Goal: Find specific page/section: Find specific page/section

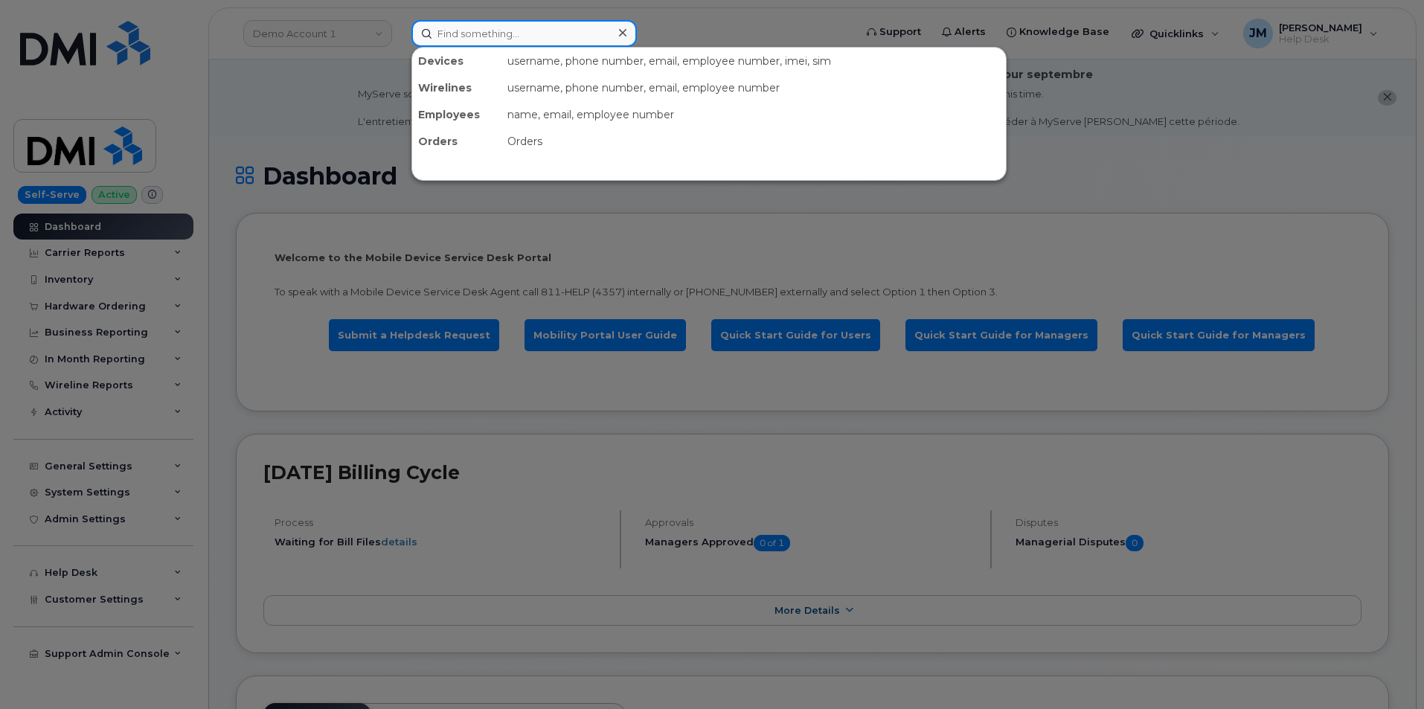
paste input "Andre Plamondon"
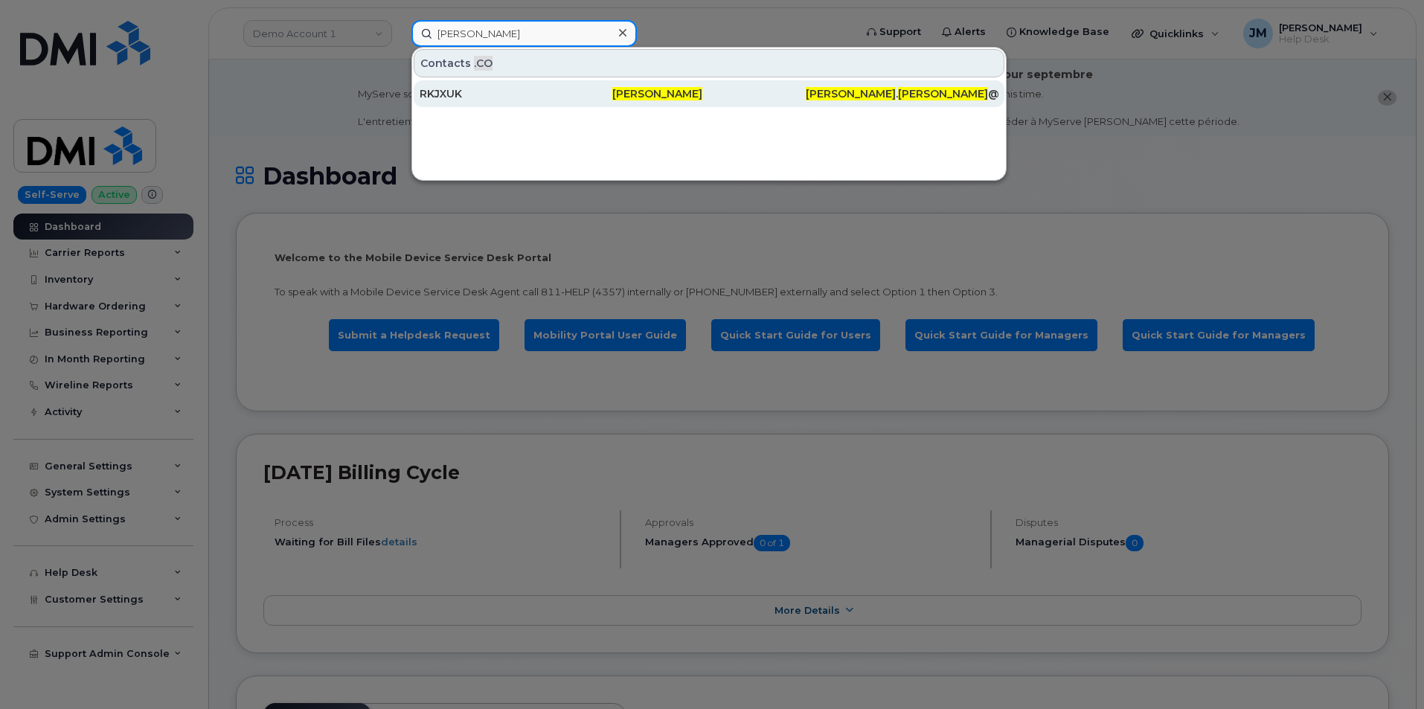
type input "Andre Plamondon"
click at [674, 95] on span "Andre Plamondon" at bounding box center [657, 93] width 90 height 13
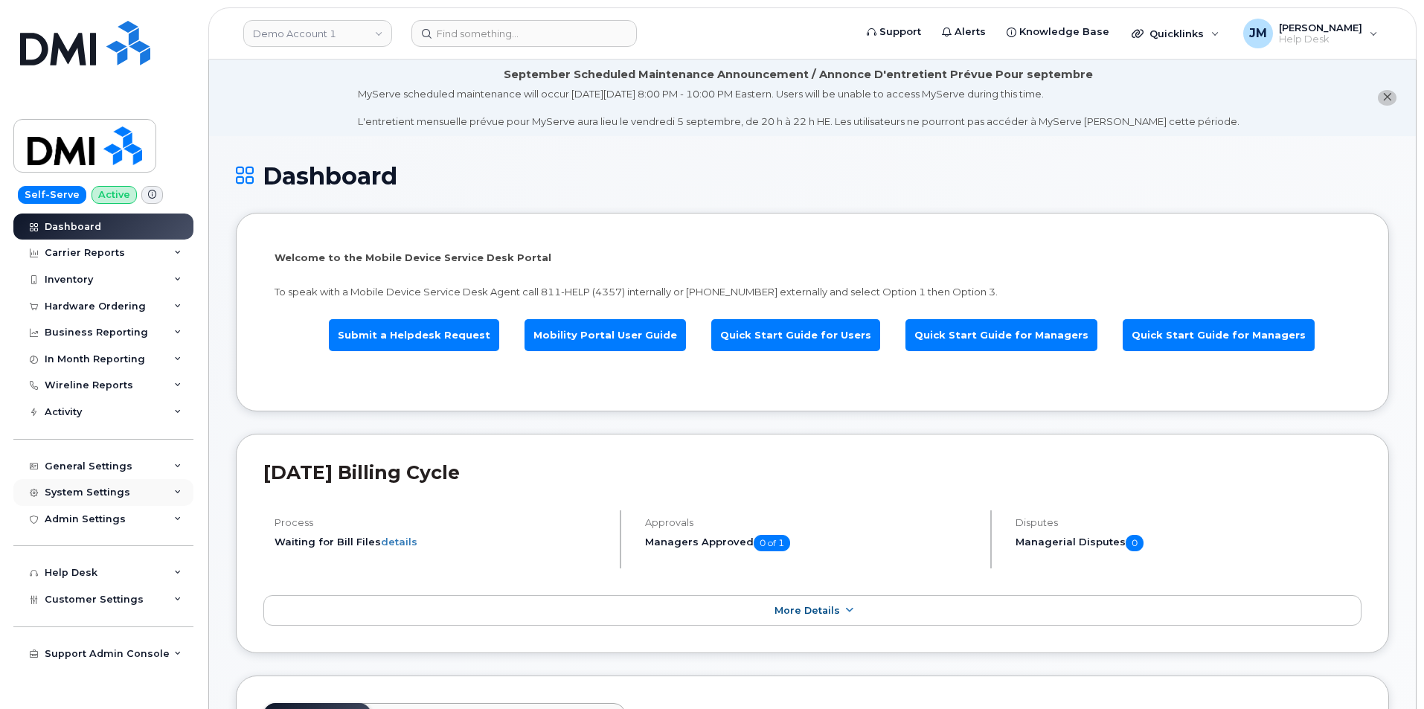
click at [95, 492] on div "System Settings" at bounding box center [88, 492] width 86 height 12
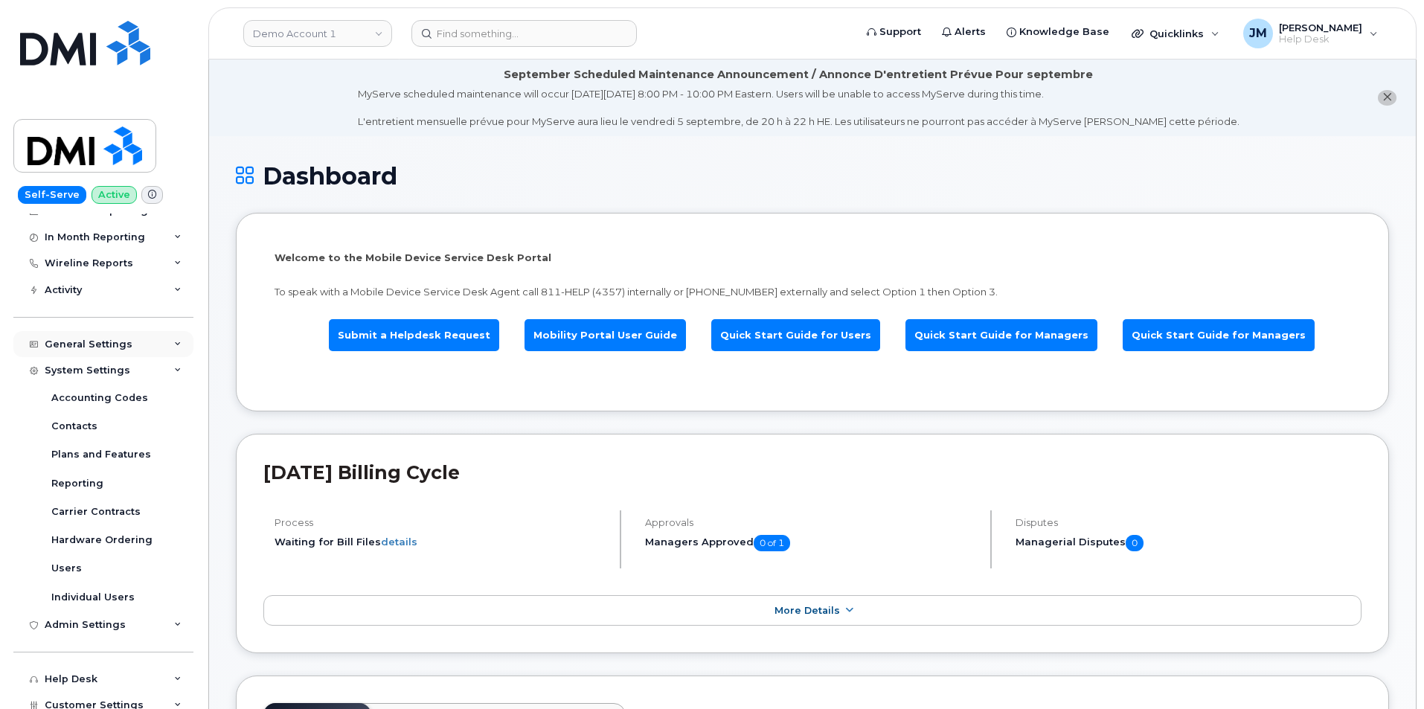
scroll to position [149, 0]
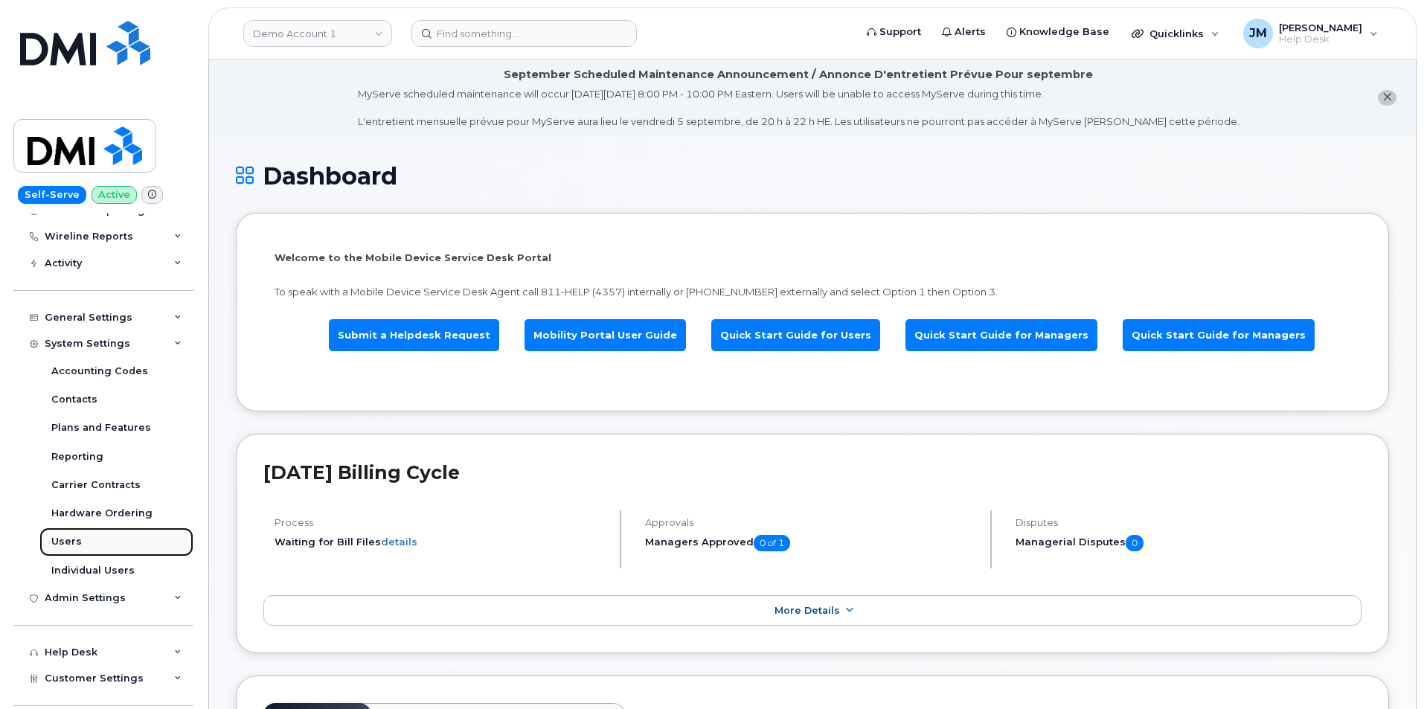
click at [83, 540] on link "Users" at bounding box center [116, 541] width 154 height 28
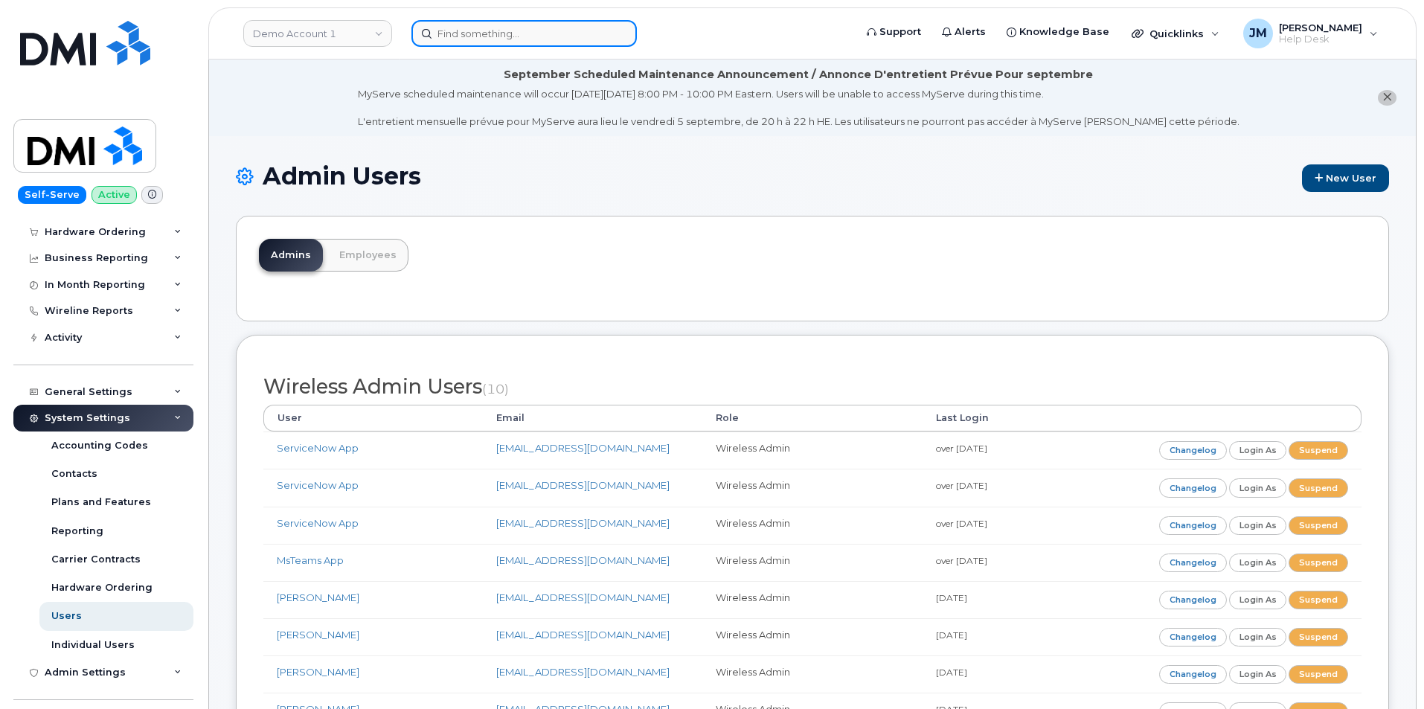
click at [442, 32] on input at bounding box center [523, 33] width 225 height 27
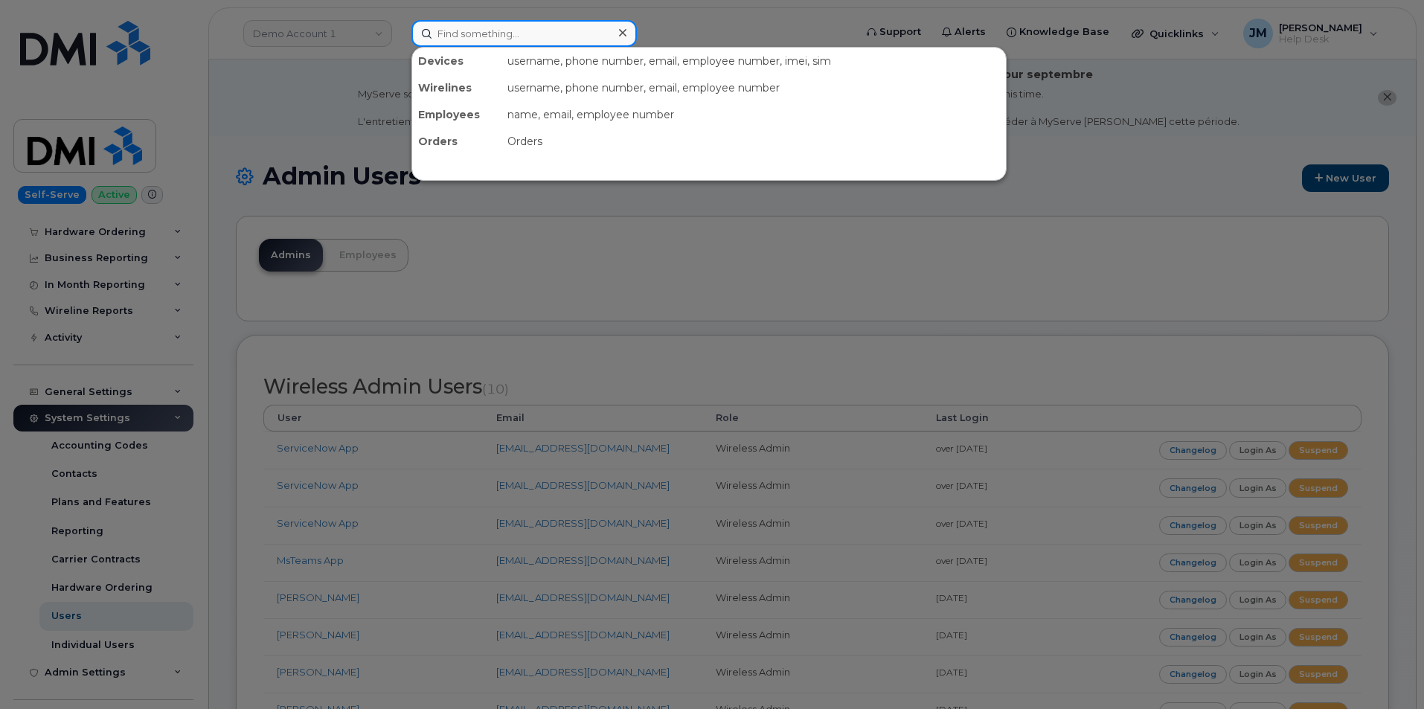
paste input "7809328066"
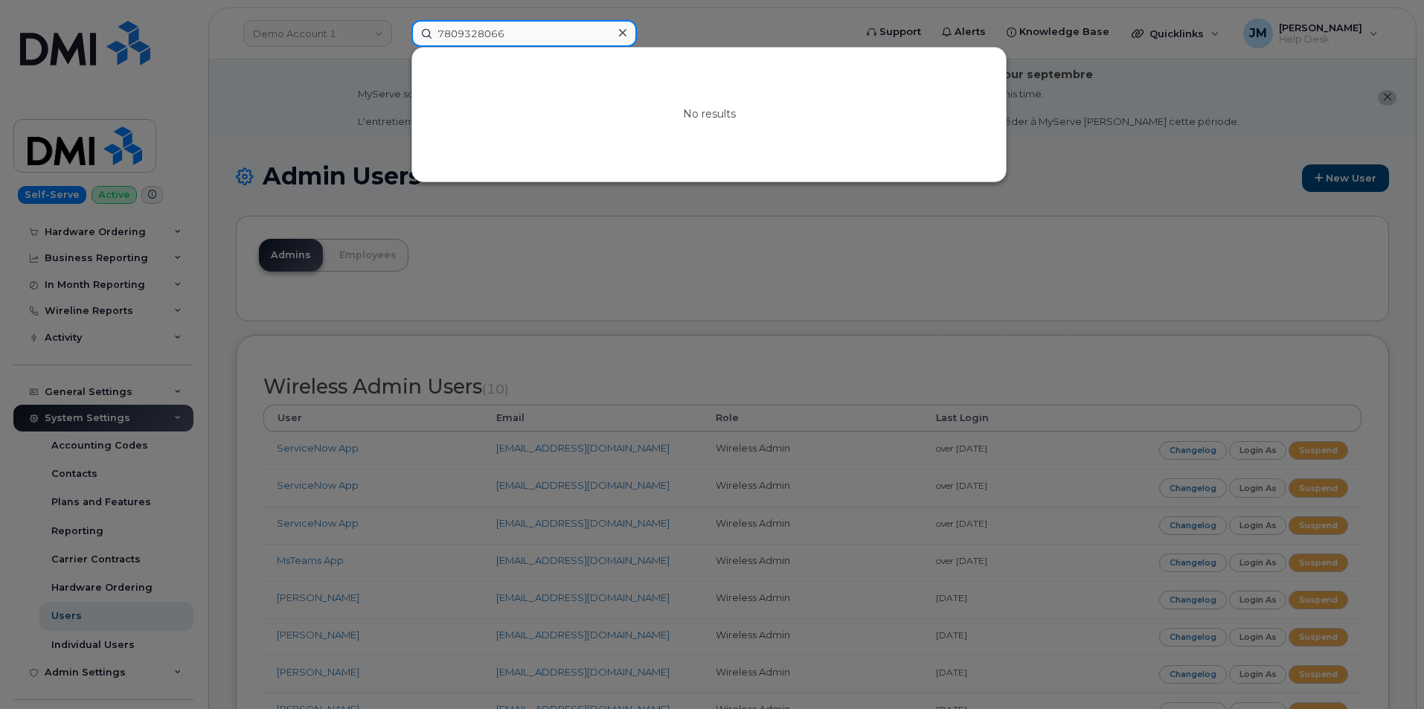
type input "7809328066"
click at [623, 39] on icon at bounding box center [622, 33] width 7 height 12
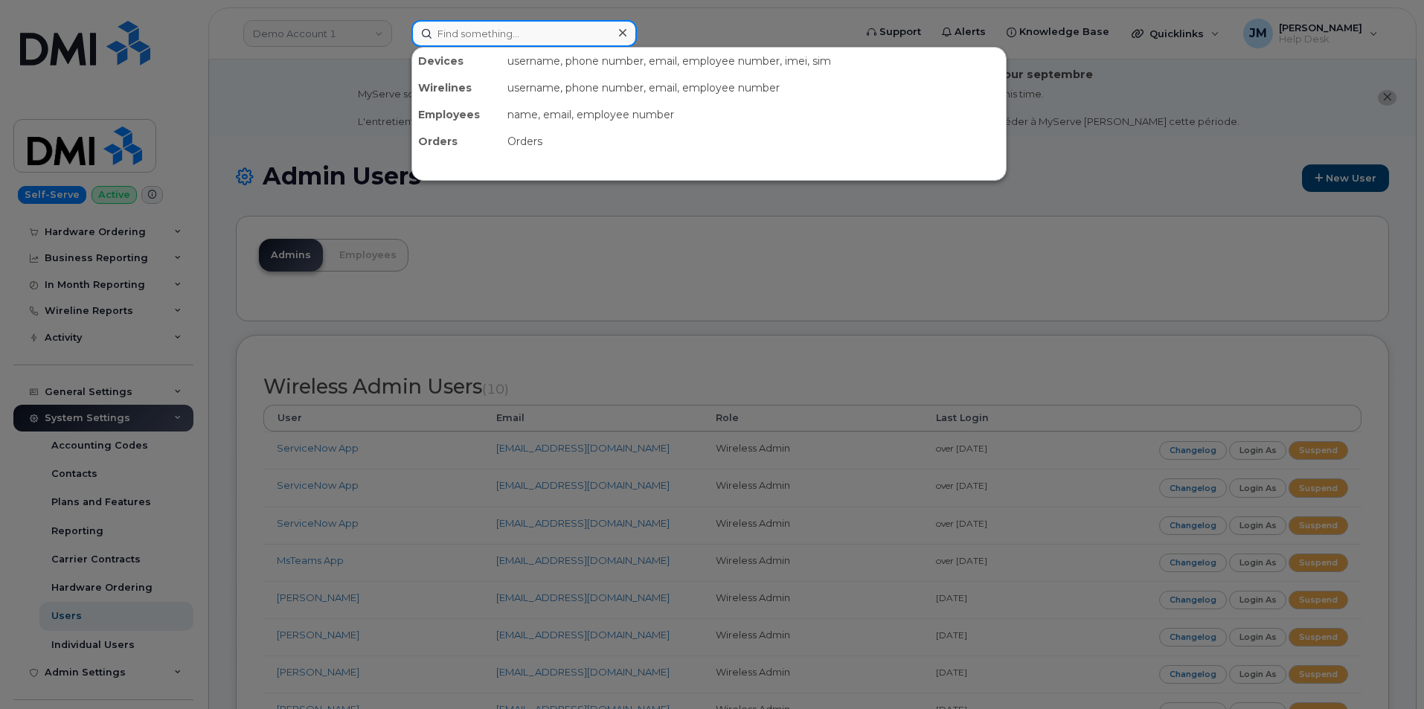
paste input "Andre Plamondon"
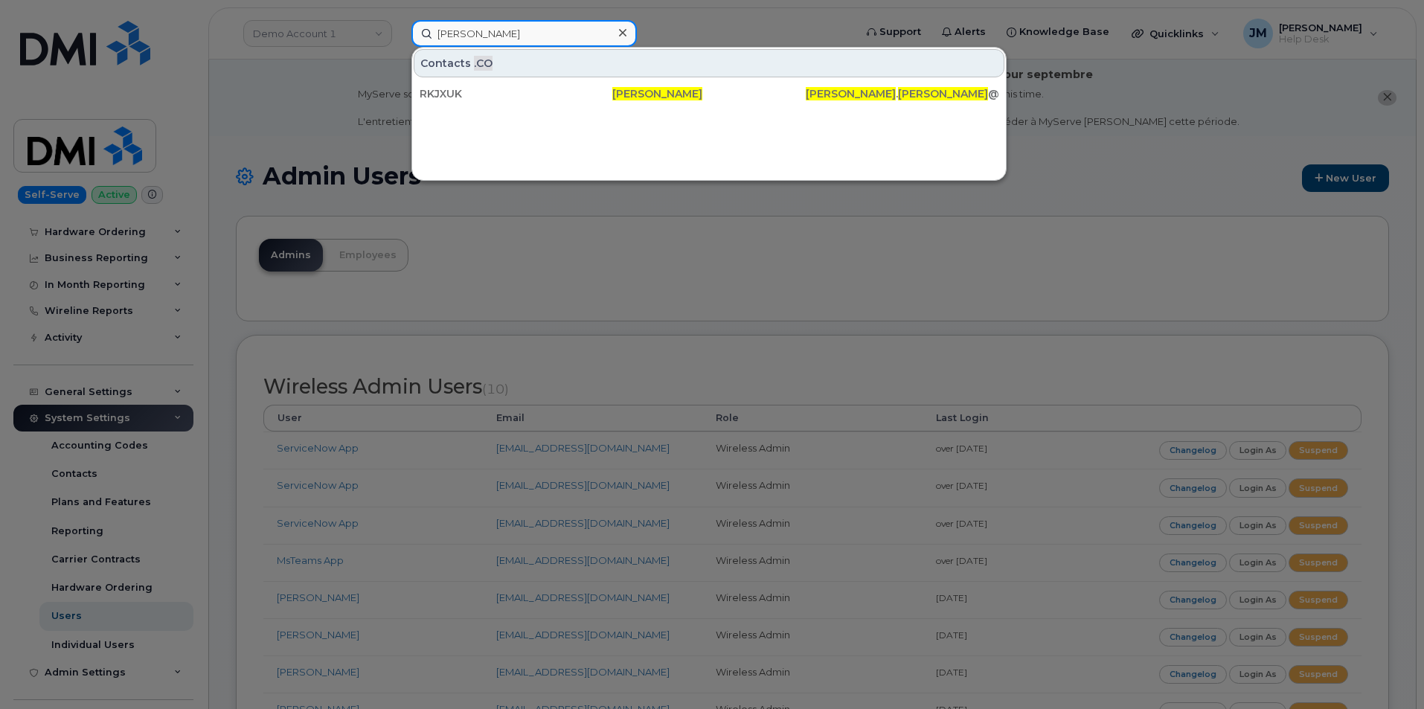
type input "Andre Plamondon"
click at [625, 32] on icon at bounding box center [622, 33] width 7 height 12
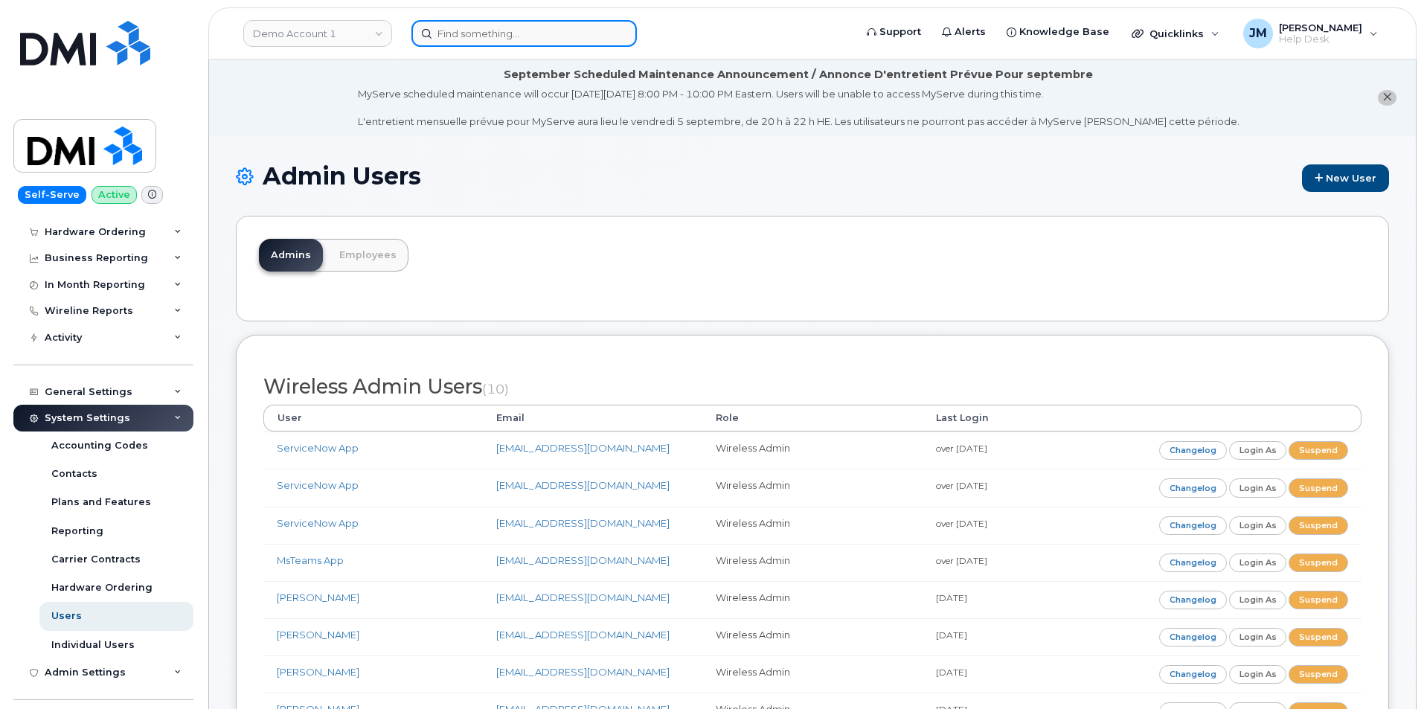
click at [463, 25] on input at bounding box center [523, 33] width 225 height 27
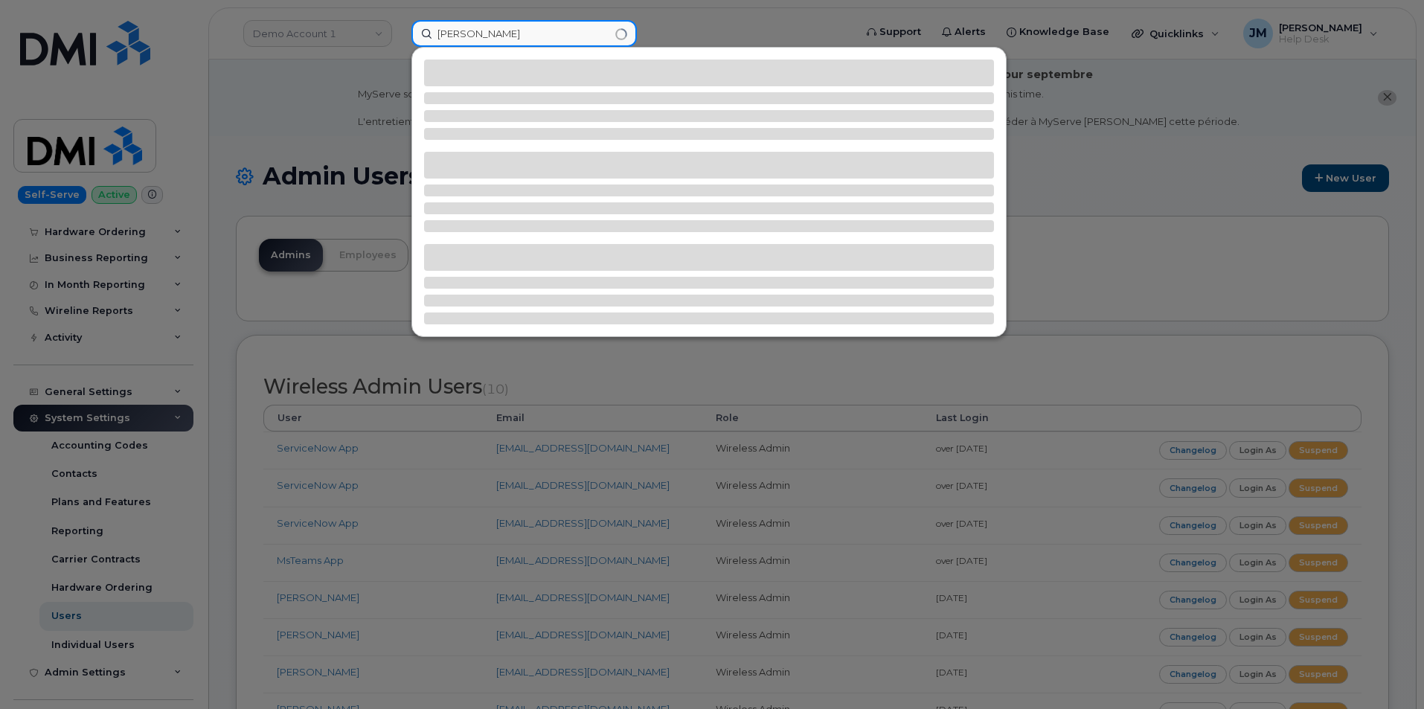
click at [435, 35] on input "Daly" at bounding box center [523, 33] width 225 height 27
type input "Daly"
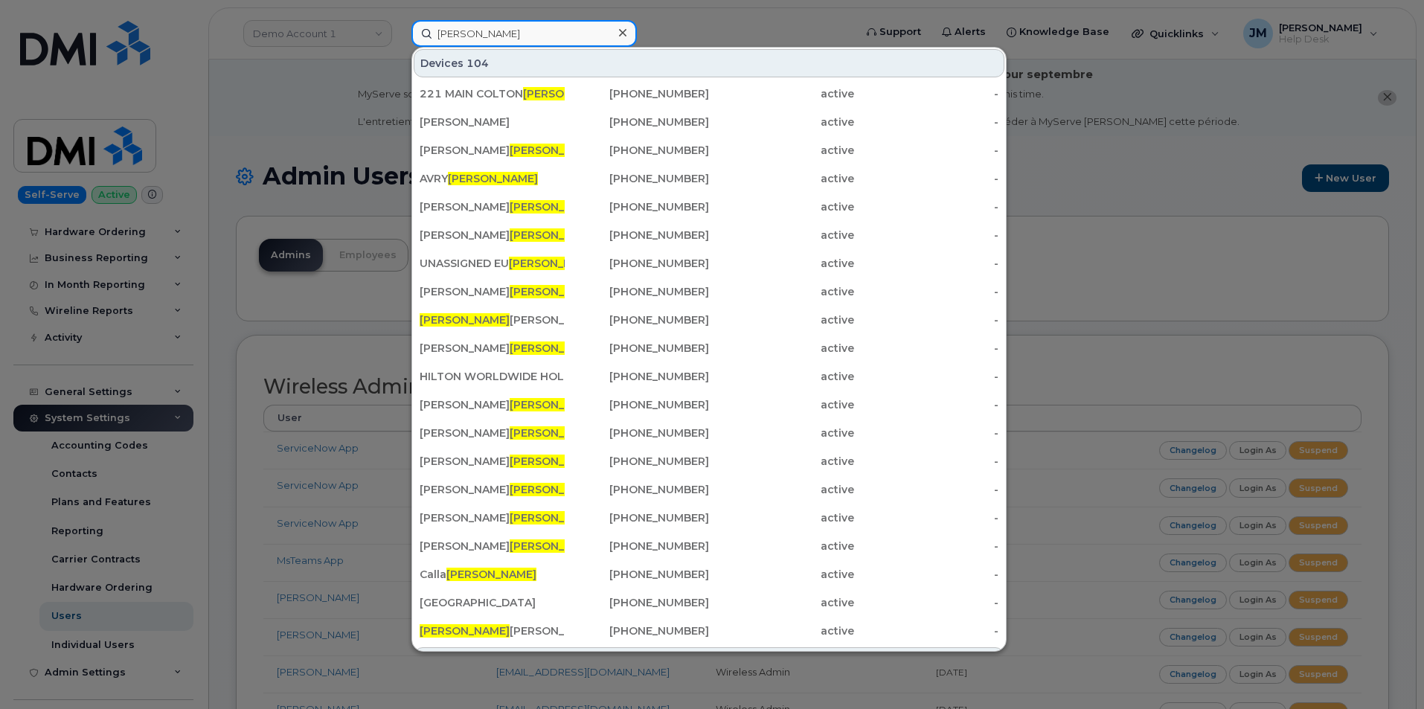
drag, startPoint x: 504, startPoint y: 33, endPoint x: 405, endPoint y: 31, distance: 98.2
click at [405, 31] on div "Daly Devices 104 221 MAIN COLTON DALY 415-988-4211 active - KAYLA BRIGHTKRITE 4…" at bounding box center [627, 33] width 457 height 27
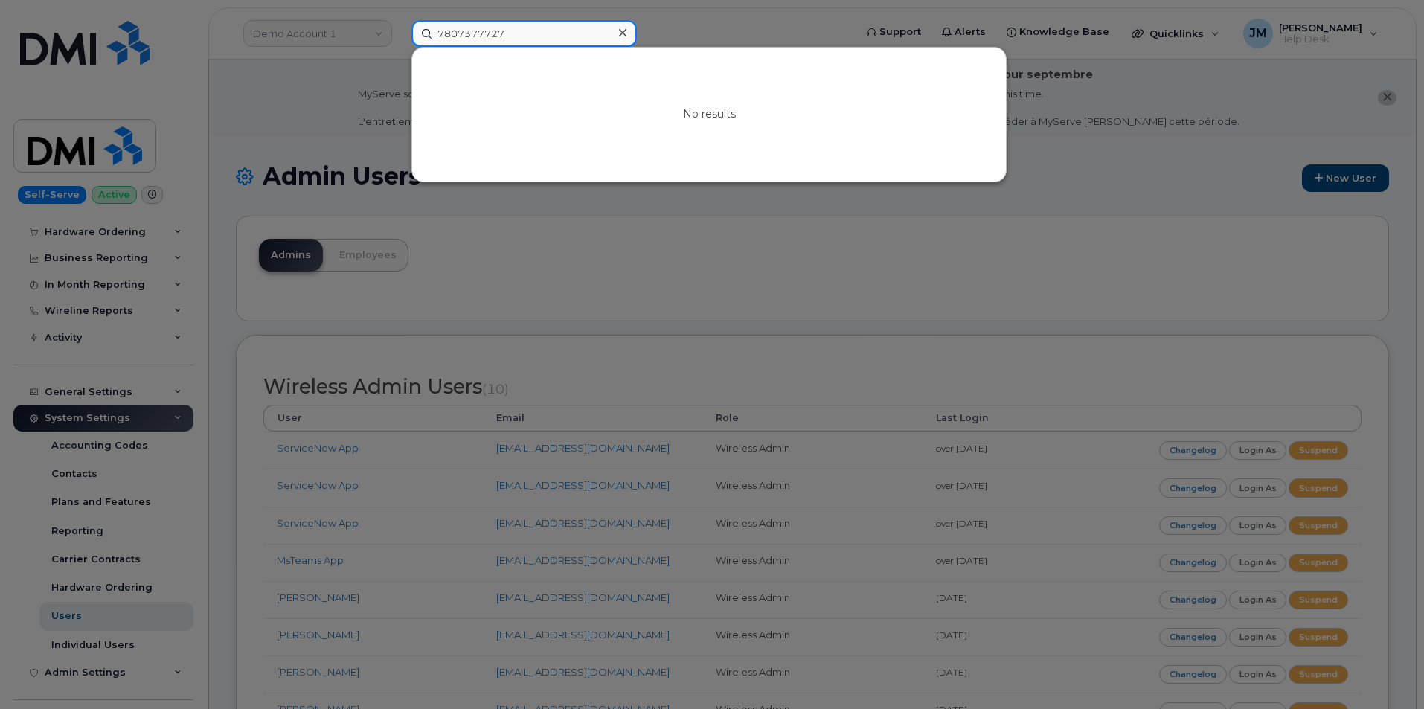
drag, startPoint x: 538, startPoint y: 36, endPoint x: 434, endPoint y: 26, distance: 103.9
click at [434, 26] on input "7807377727" at bounding box center [523, 33] width 225 height 27
type input "7807377727"
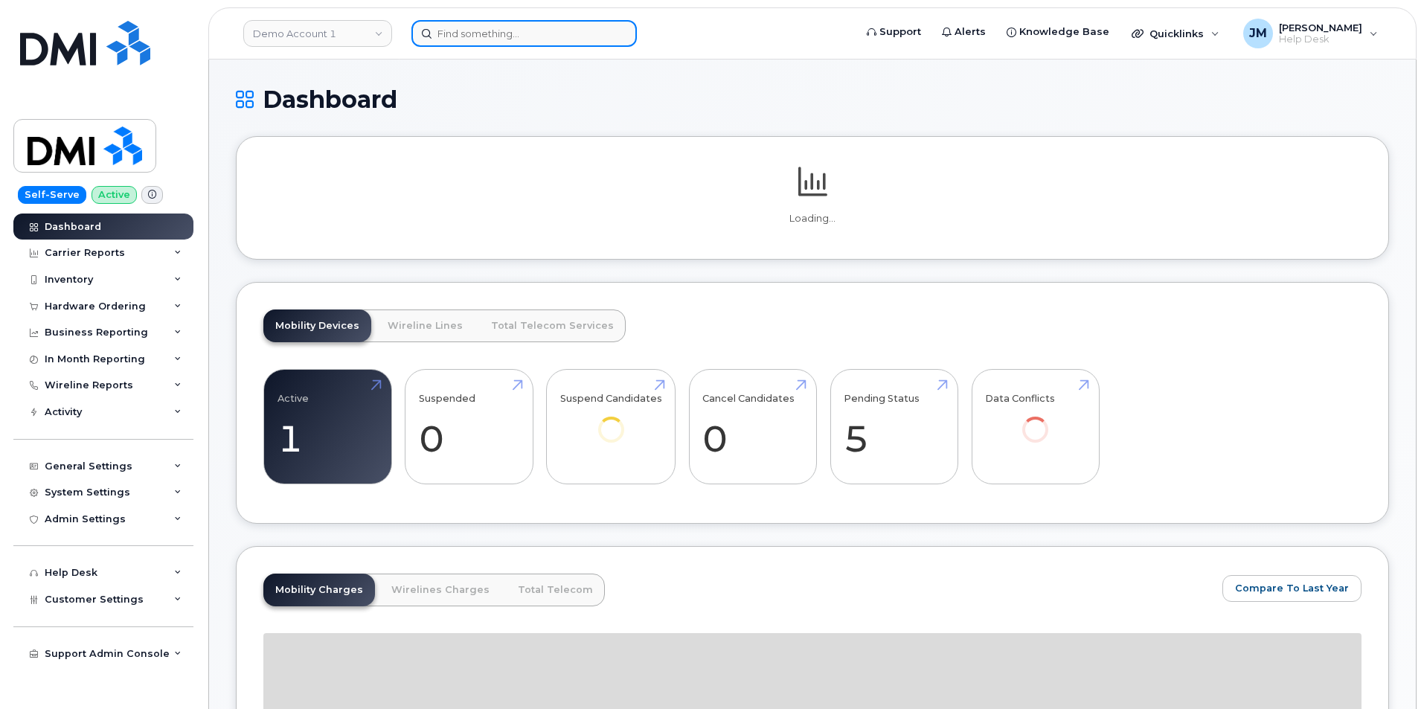
click at [462, 30] on input at bounding box center [523, 33] width 225 height 27
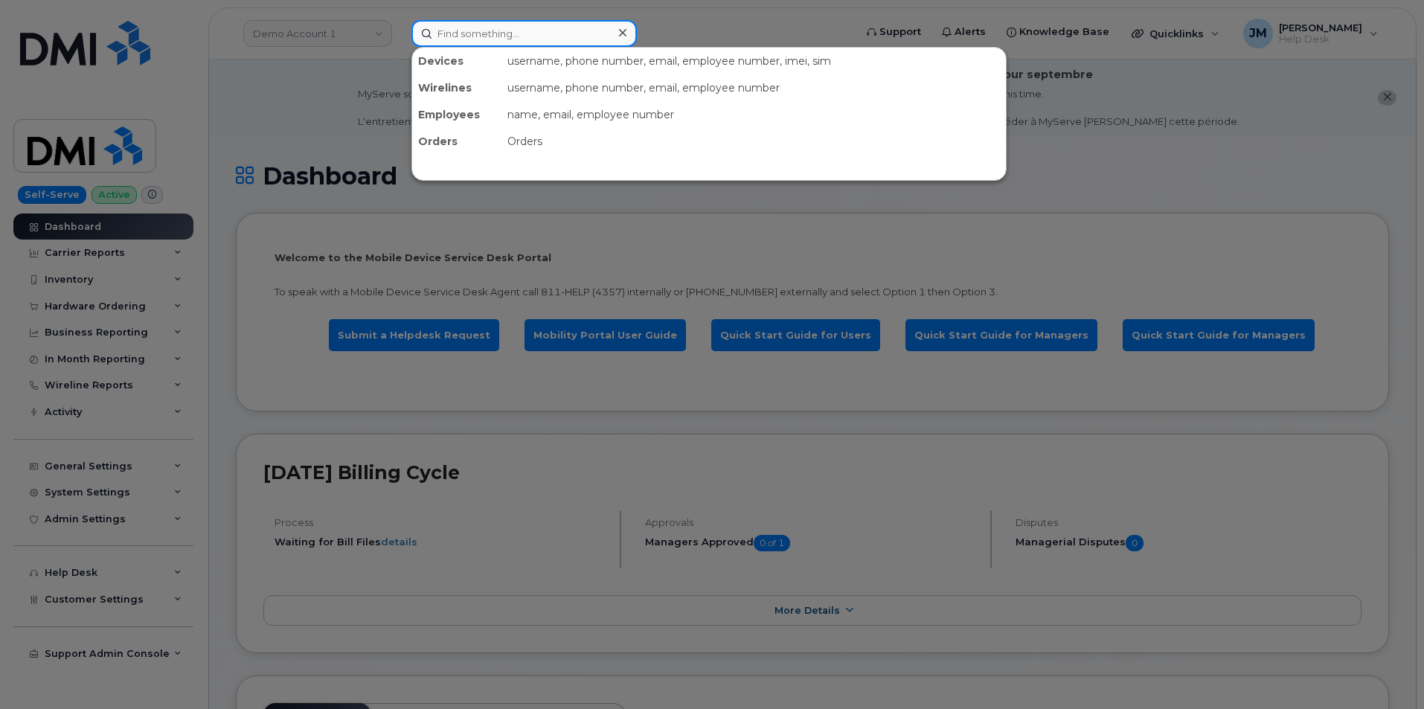
paste input "Andre Plamondon"
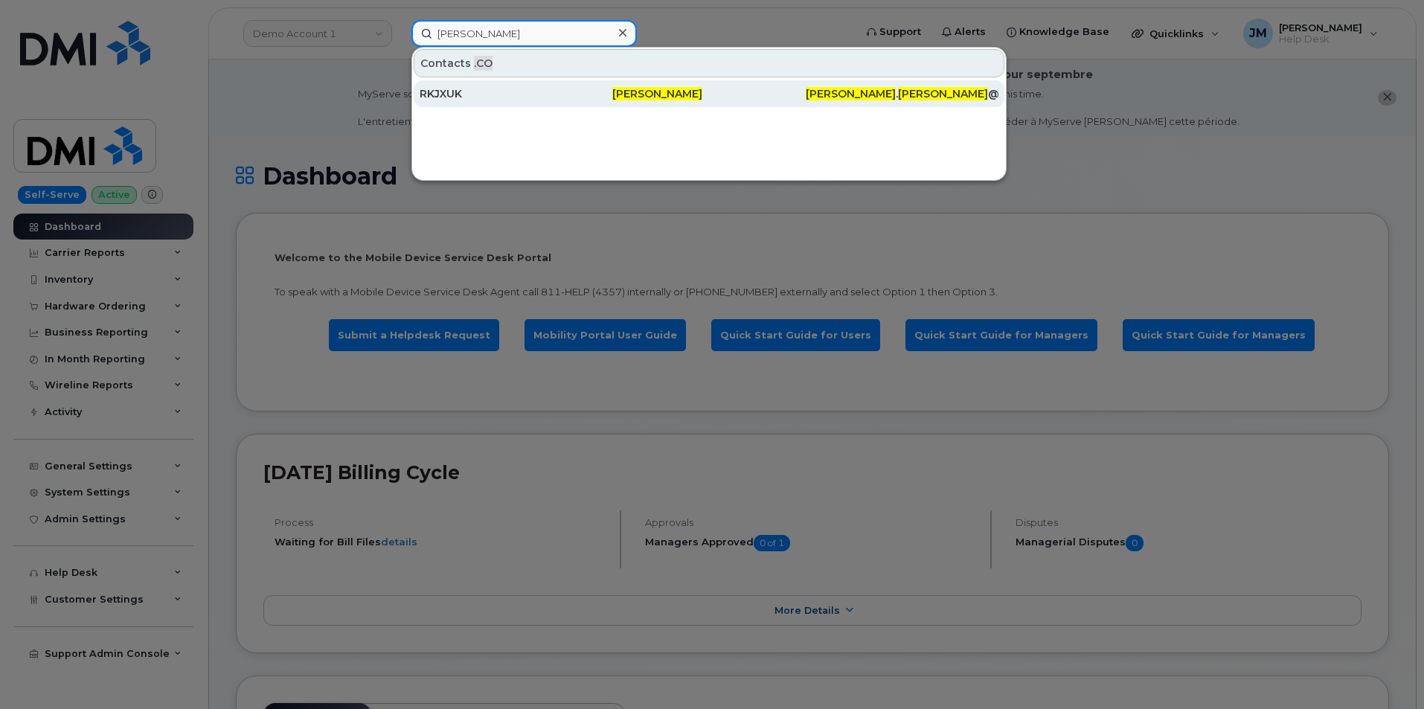
type input "Andre Plamondon"
click at [650, 92] on span "Andre Plamondon" at bounding box center [657, 93] width 90 height 13
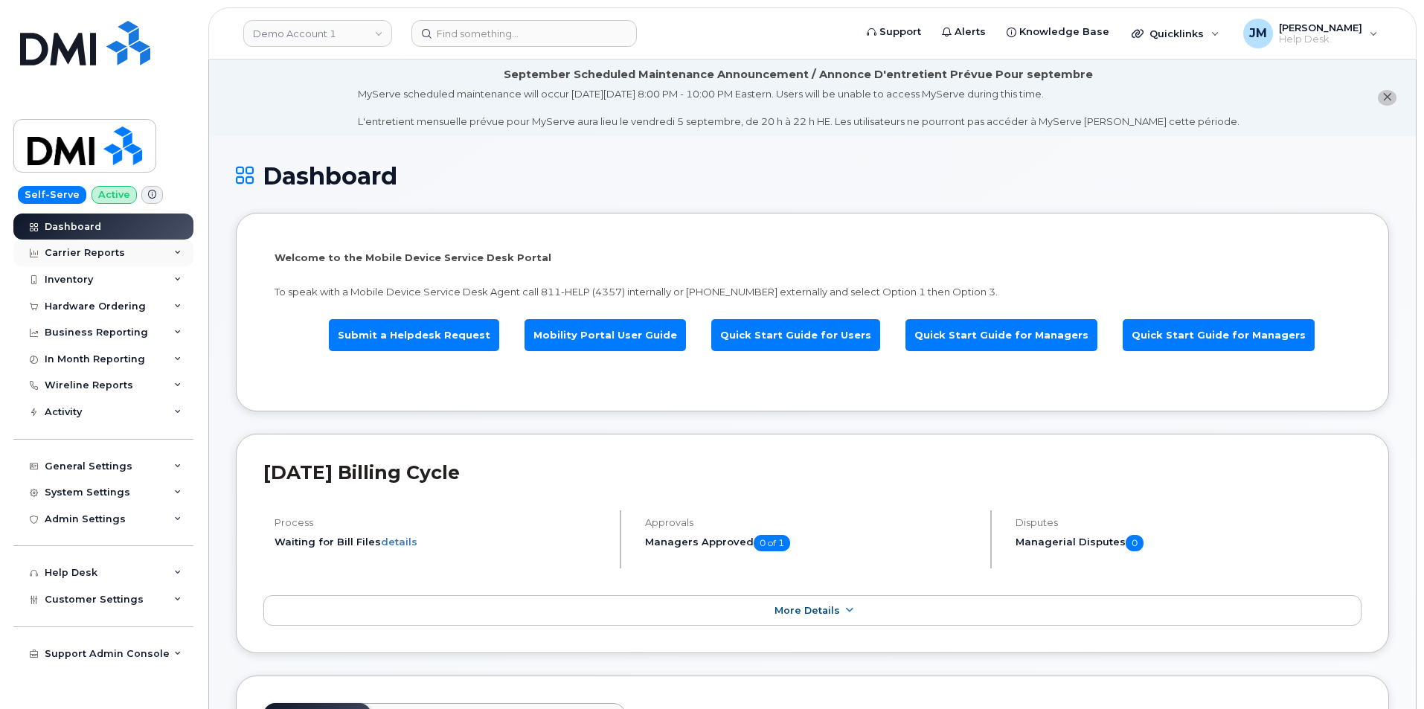
click at [176, 249] on icon at bounding box center [177, 252] width 7 height 7
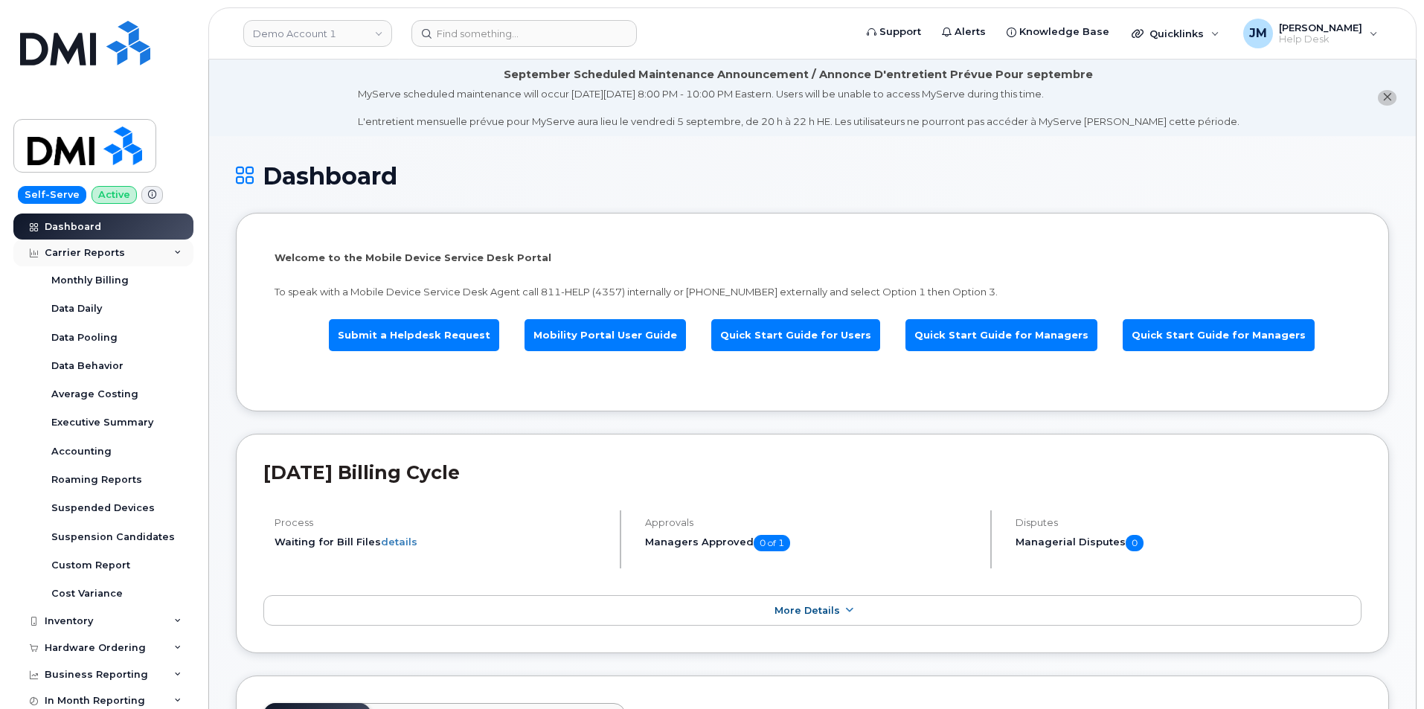
click at [176, 249] on icon at bounding box center [177, 252] width 7 height 7
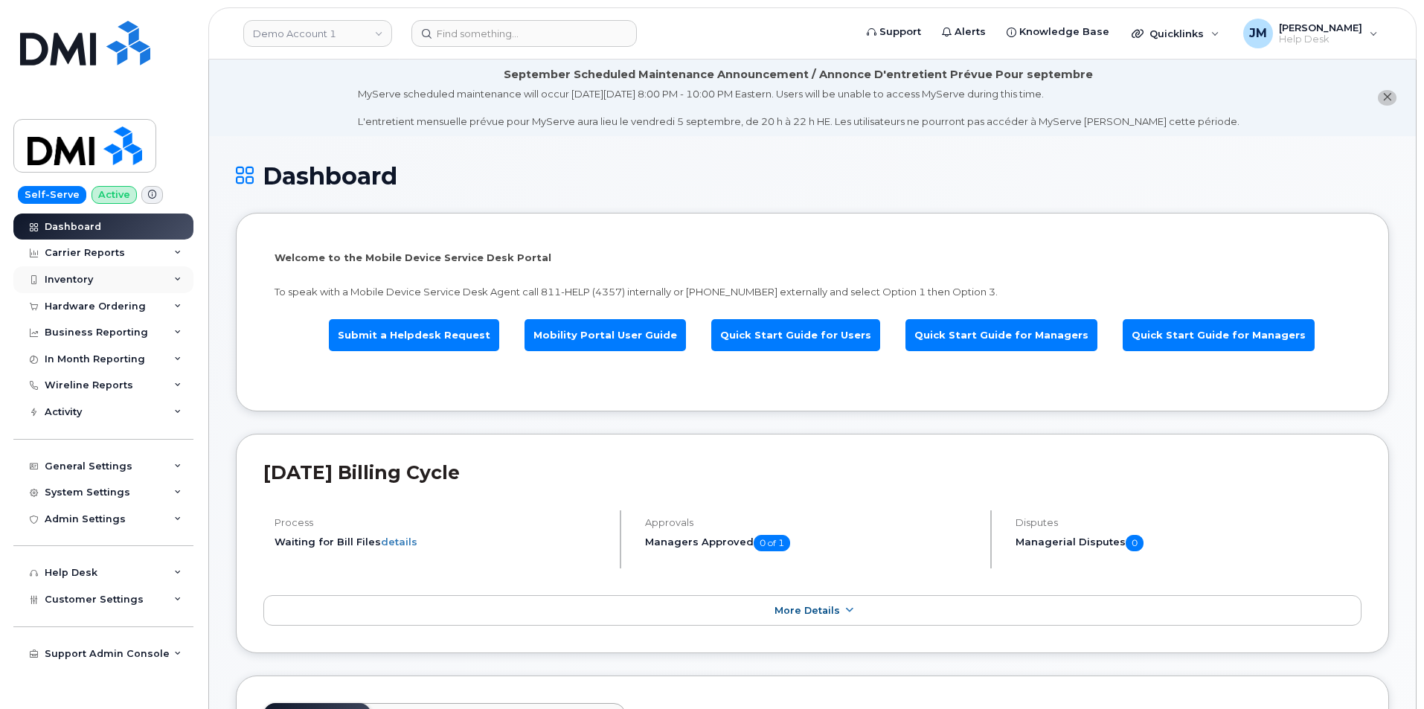
click at [180, 279] on icon at bounding box center [177, 279] width 7 height 7
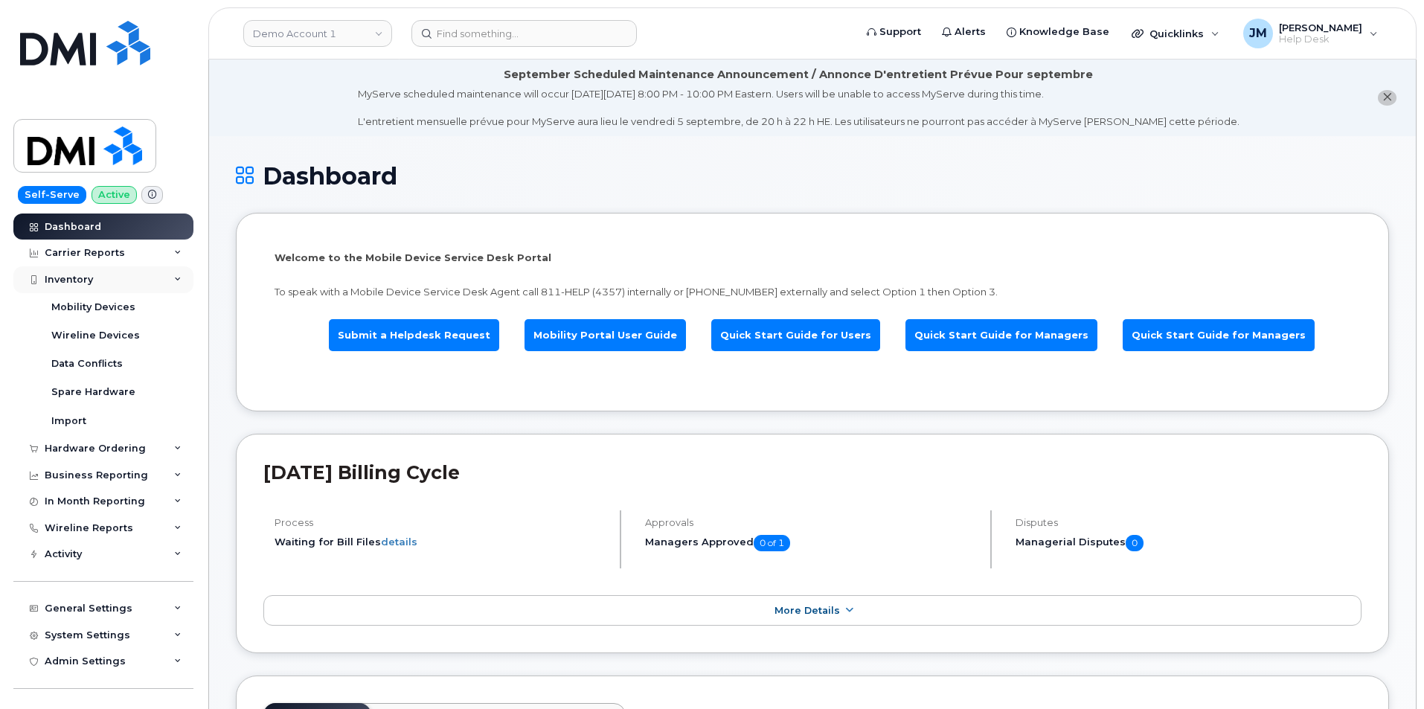
click at [180, 279] on div "Inventory" at bounding box center [103, 279] width 180 height 27
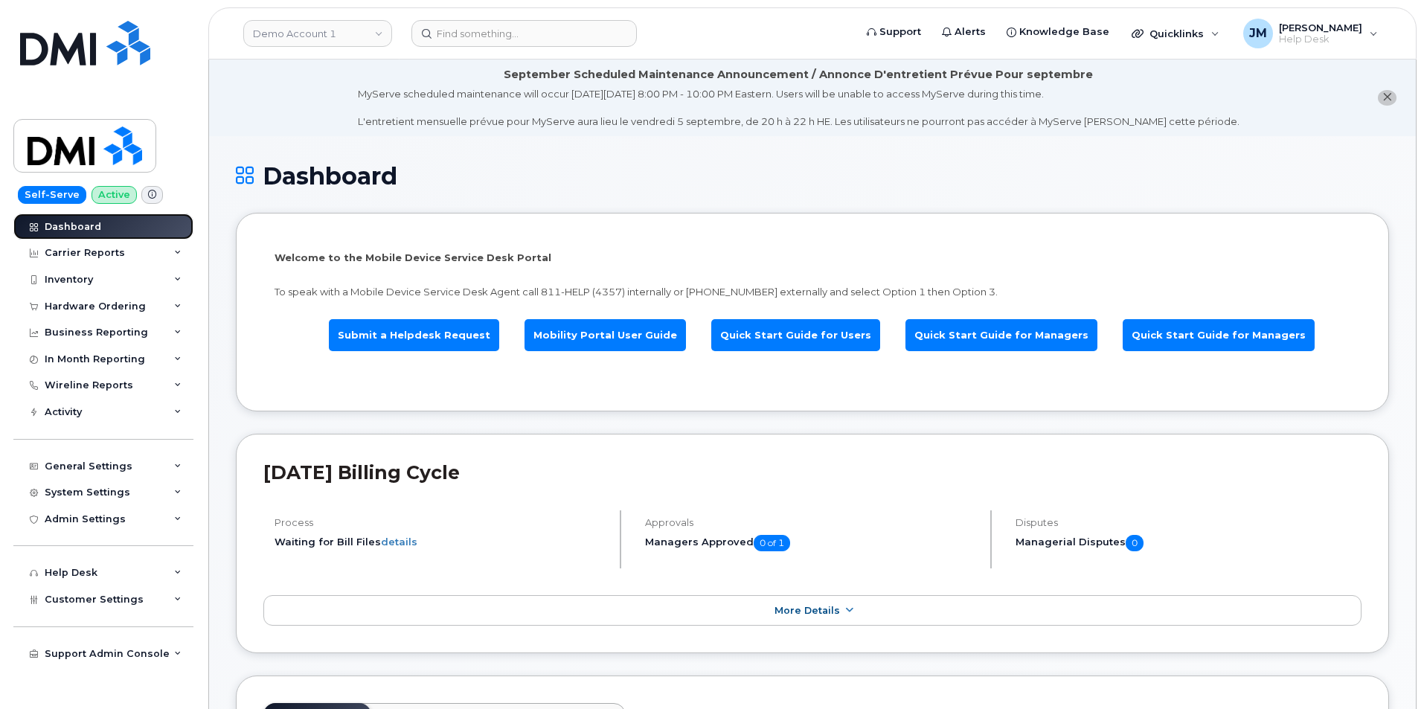
click at [36, 221] on div at bounding box center [33, 227] width 16 height 12
click at [378, 36] on link "Demo Account 1" at bounding box center [317, 33] width 149 height 27
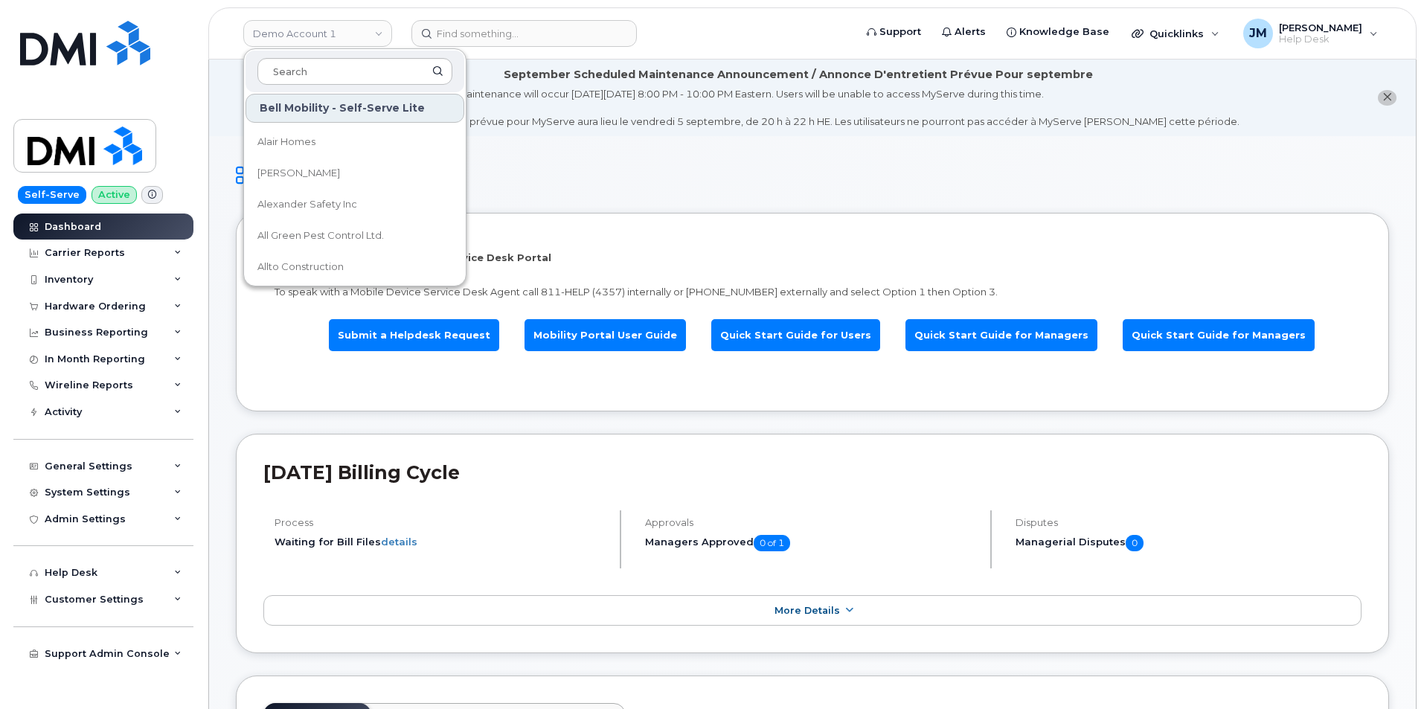
scroll to position [149, 0]
click at [310, 65] on input at bounding box center [354, 71] width 195 height 27
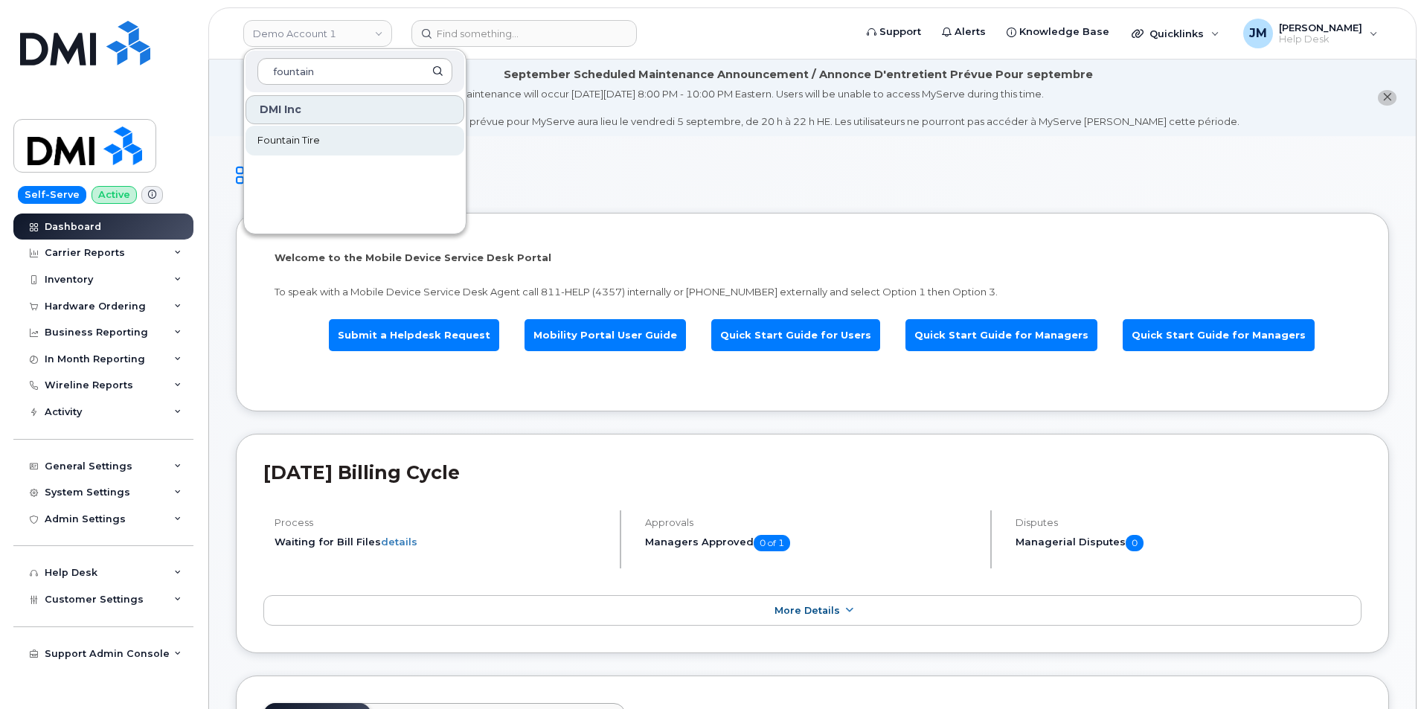
type input "fountain"
click at [302, 138] on span "Fountain Tire" at bounding box center [288, 140] width 62 height 15
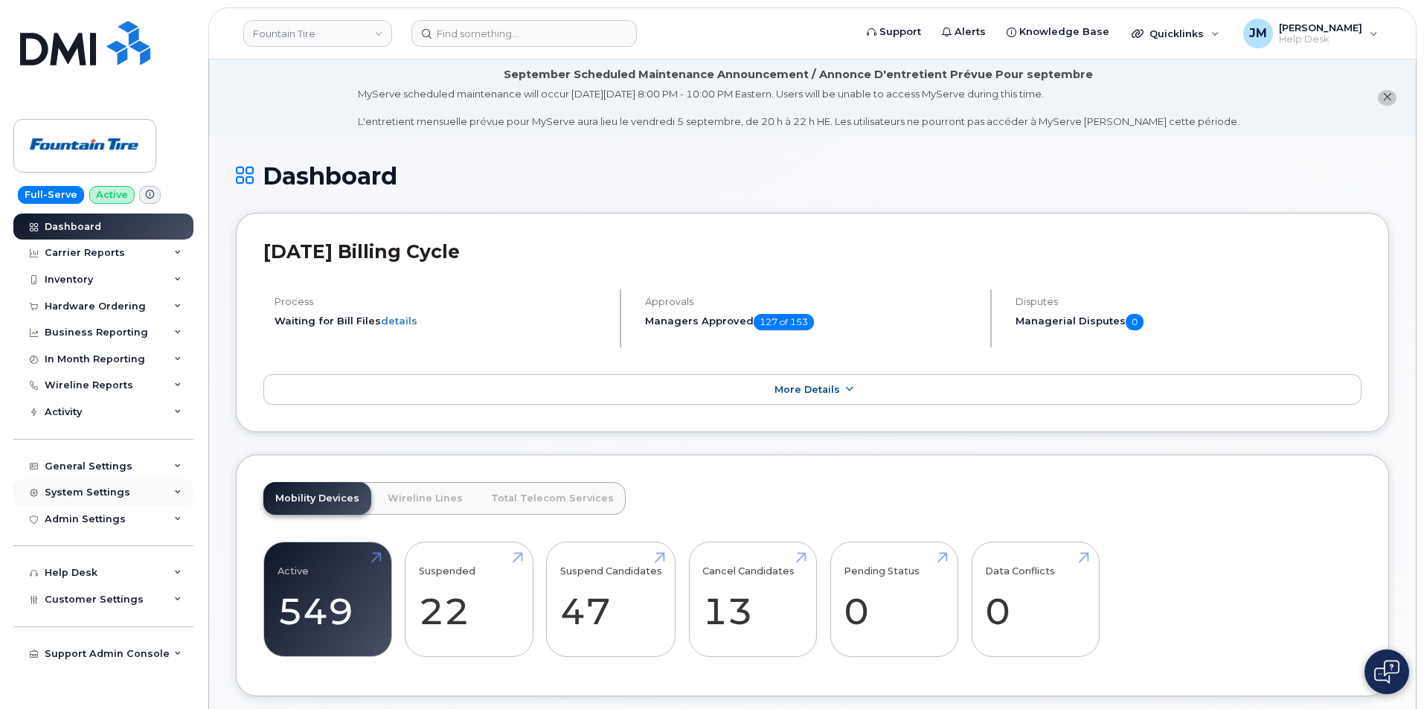
click at [175, 489] on icon at bounding box center [177, 492] width 7 height 7
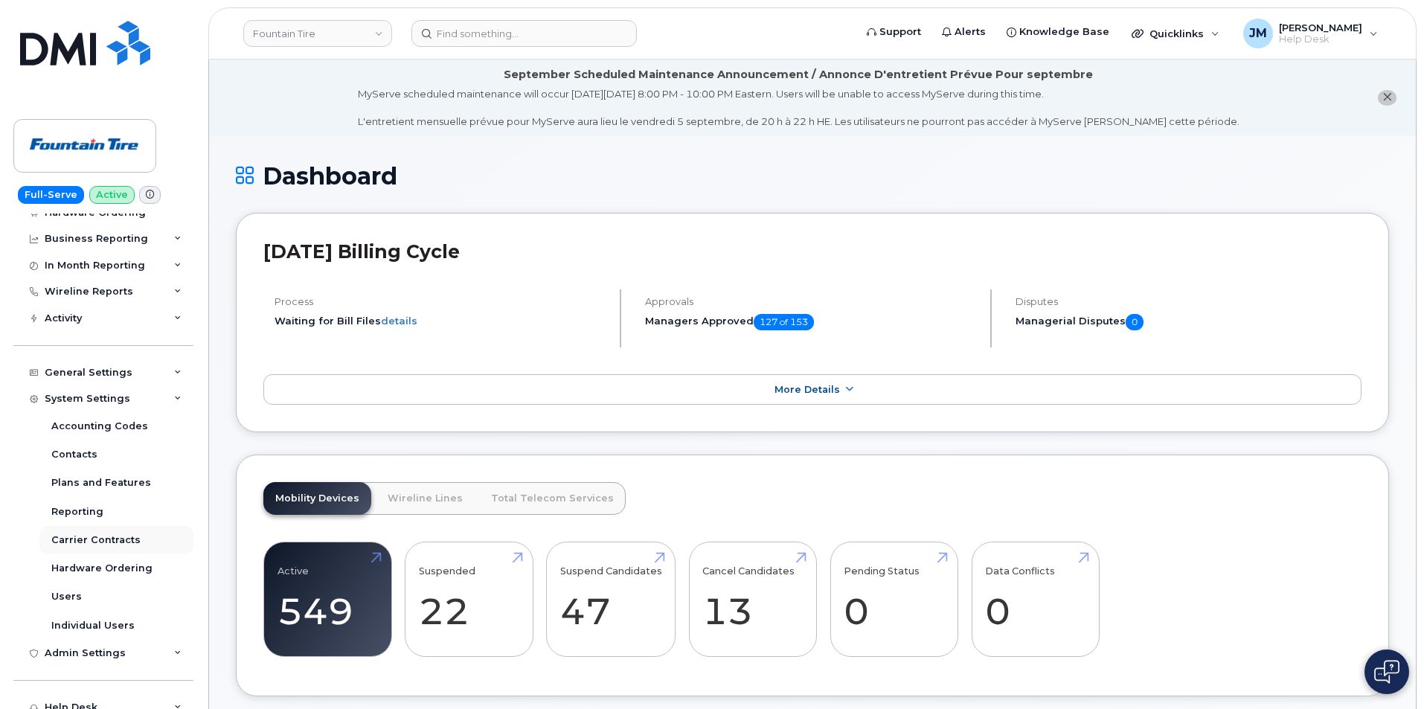
scroll to position [149, 0]
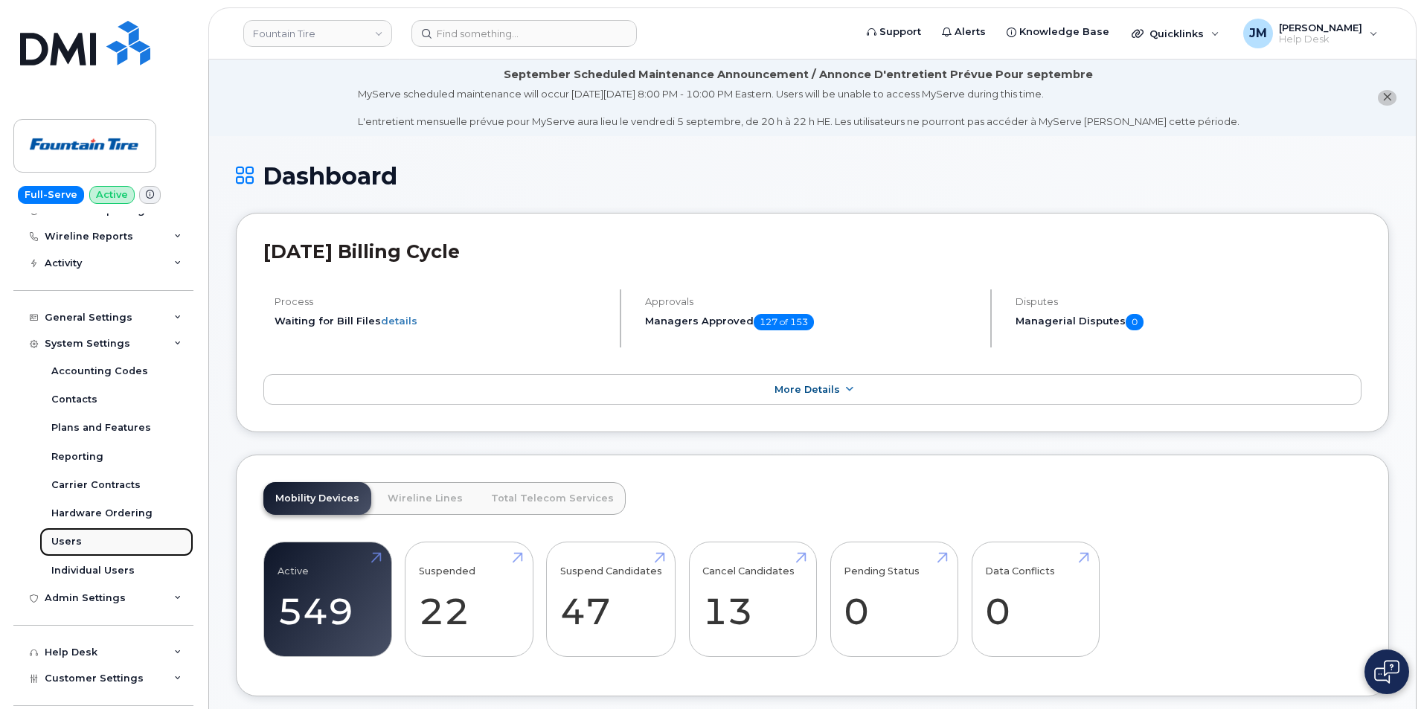
click at [63, 541] on div "Users" at bounding box center [66, 541] width 30 height 13
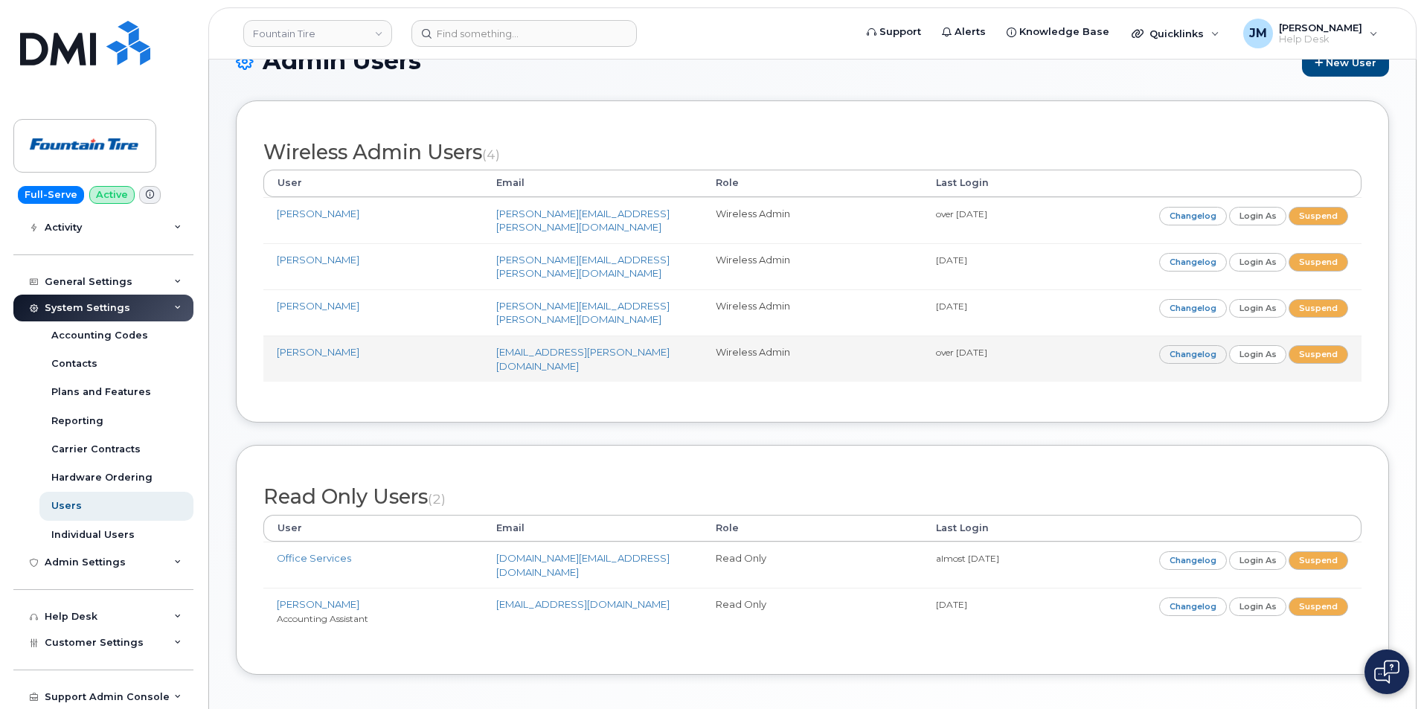
scroll to position [134, 0]
